Goal: Navigation & Orientation: Find specific page/section

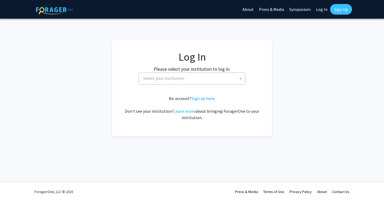
select select
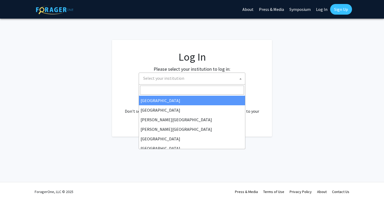
click at [174, 78] on span "Select your institution" at bounding box center [163, 78] width 41 height 5
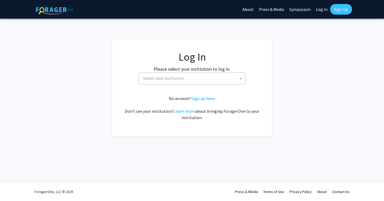
click at [324, 7] on link "Log In" at bounding box center [321, 9] width 17 height 19
click at [179, 82] on span "Select your institution" at bounding box center [193, 78] width 104 height 11
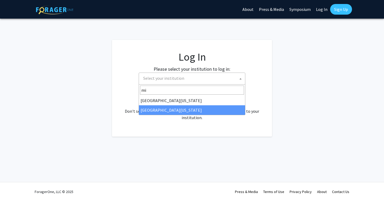
type input "mi"
select select "33"
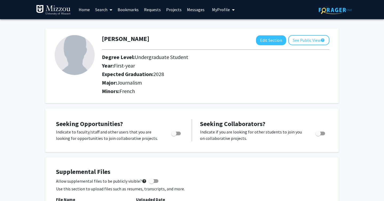
click at [103, 9] on link "Search" at bounding box center [103, 9] width 22 height 19
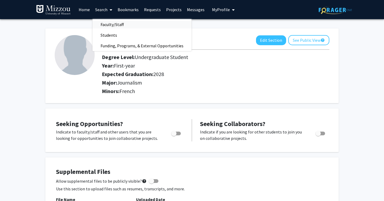
click at [118, 25] on span "Faculty/Staff" at bounding box center [111, 24] width 39 height 11
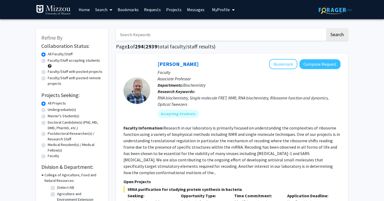
click at [147, 34] on input "Search Keywords" at bounding box center [220, 35] width 209 height 12
type input "renoe"
click at [326, 29] on button "Search" at bounding box center [337, 35] width 22 height 12
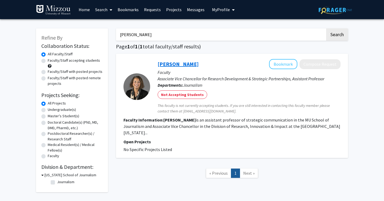
click at [167, 62] on link "Susan Renoe" at bounding box center [177, 64] width 41 height 7
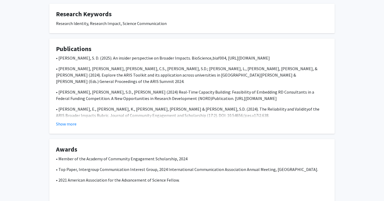
scroll to position [229, 0]
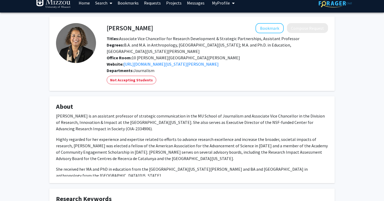
scroll to position [0, 0]
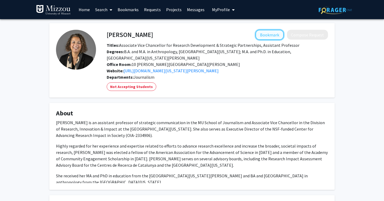
click at [268, 34] on button "Bookmark" at bounding box center [269, 35] width 28 height 10
